Goal: Navigation & Orientation: Find specific page/section

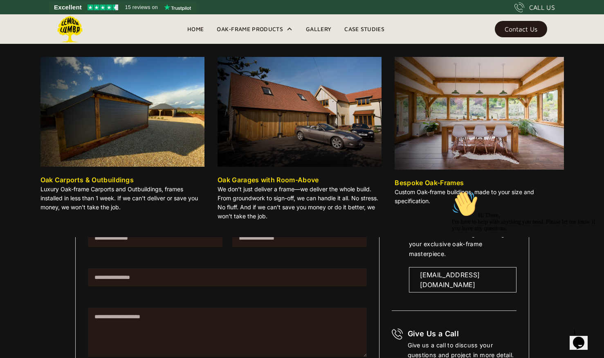
click at [126, 153] on img at bounding box center [123, 112] width 164 height 110
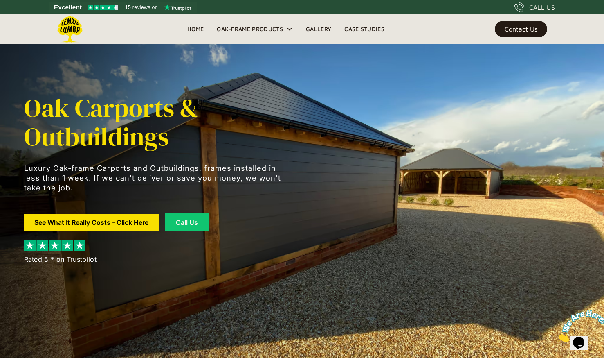
click at [322, 26] on link "Gallery" at bounding box center [318, 29] width 38 height 12
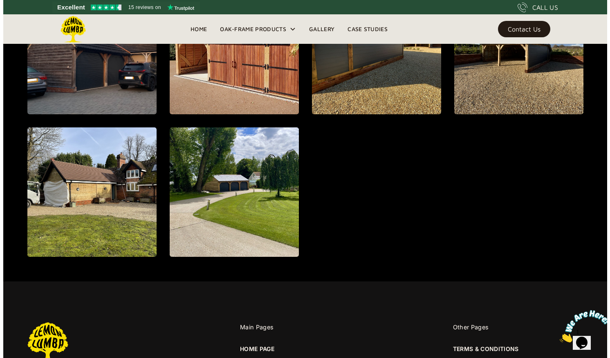
scroll to position [1001, 0]
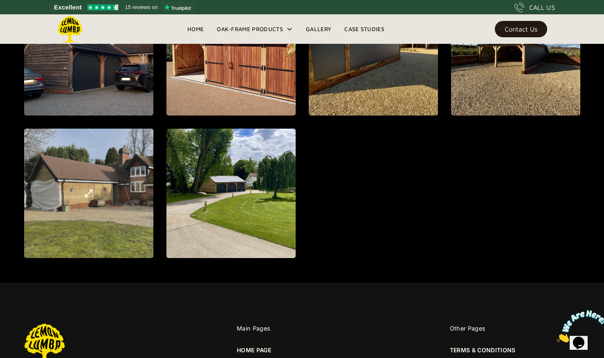
click at [96, 232] on div "open lightbox" at bounding box center [89, 193] width 392 height 417
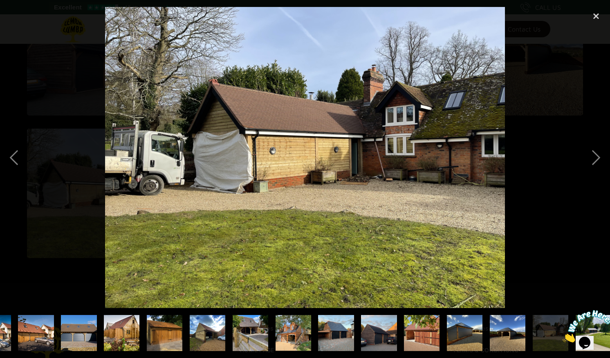
scroll to position [0, 340]
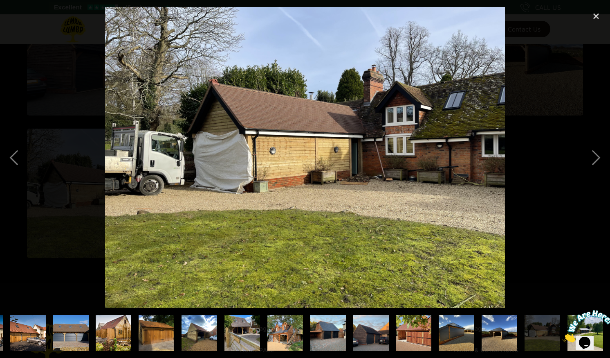
click at [314, 324] on img "show item 16 of 22" at bounding box center [328, 333] width 48 height 36
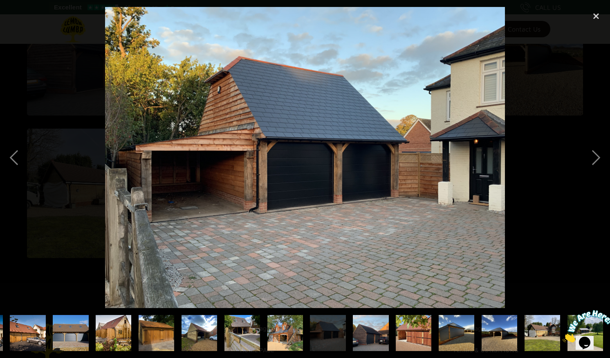
click at [286, 334] on img "show item 15 of 22" at bounding box center [286, 333] width 36 height 36
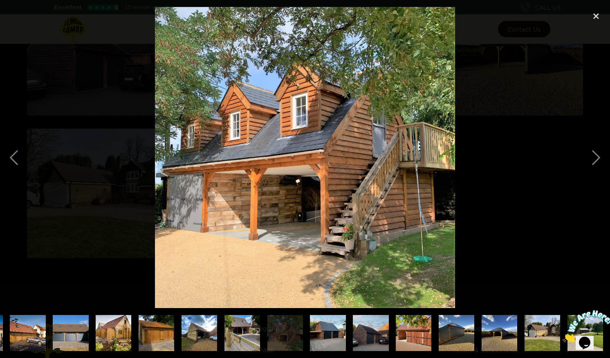
click at [330, 333] on img "show item 16 of 22" at bounding box center [328, 333] width 48 height 36
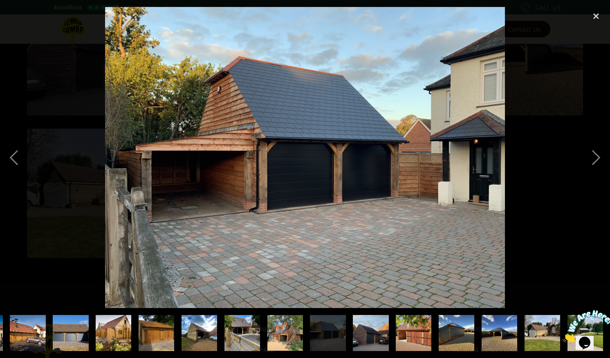
click at [367, 333] on img "show item 17 of 22" at bounding box center [371, 333] width 51 height 36
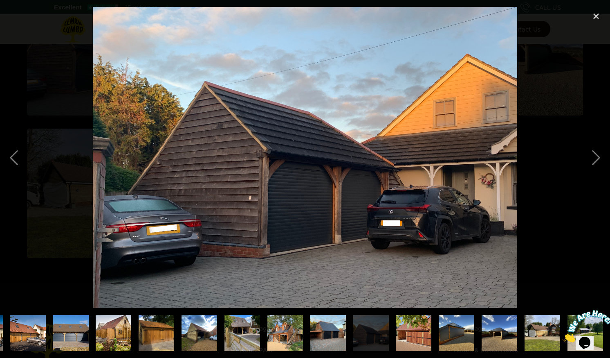
click at [319, 339] on img "show item 16 of 22" at bounding box center [328, 333] width 48 height 36
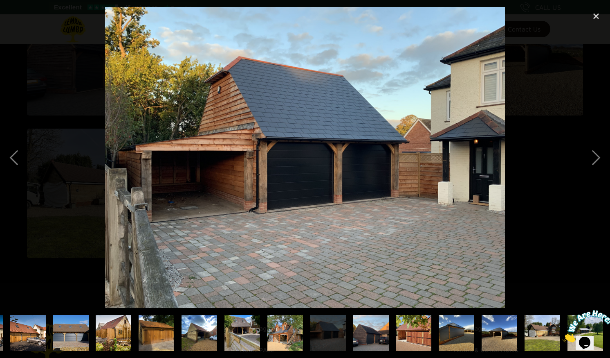
click at [408, 333] on img "show item 18 of 22" at bounding box center [414, 333] width 54 height 36
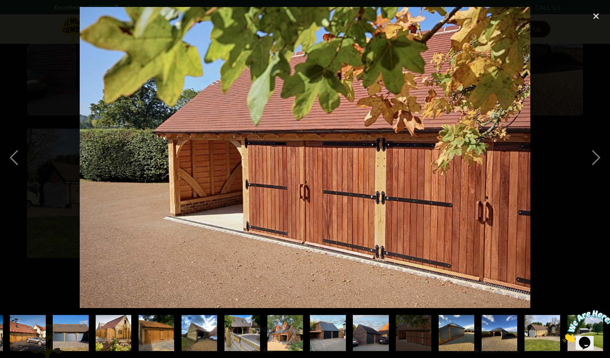
click at [365, 333] on img "show item 17 of 22" at bounding box center [371, 333] width 51 height 36
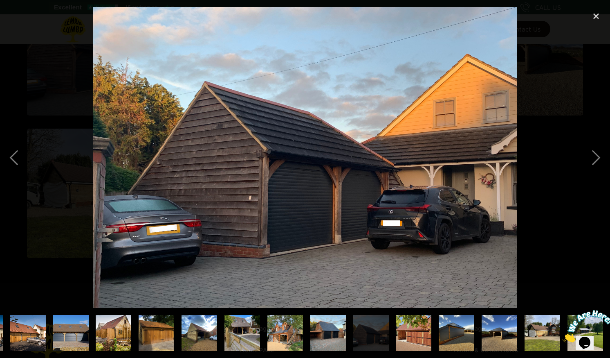
click at [322, 331] on img "show item 16 of 22" at bounding box center [328, 333] width 48 height 36
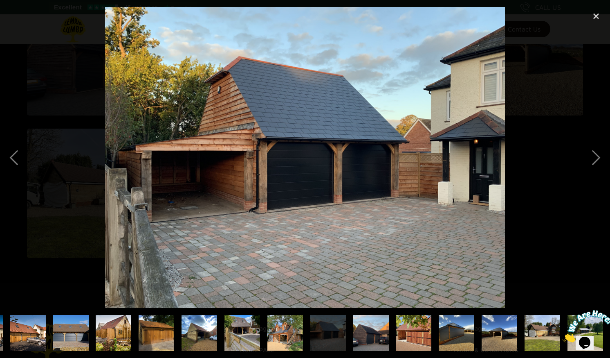
click at [451, 329] on img "show item 19 of 22" at bounding box center [457, 333] width 48 height 36
